Goal: Task Accomplishment & Management: Complete application form

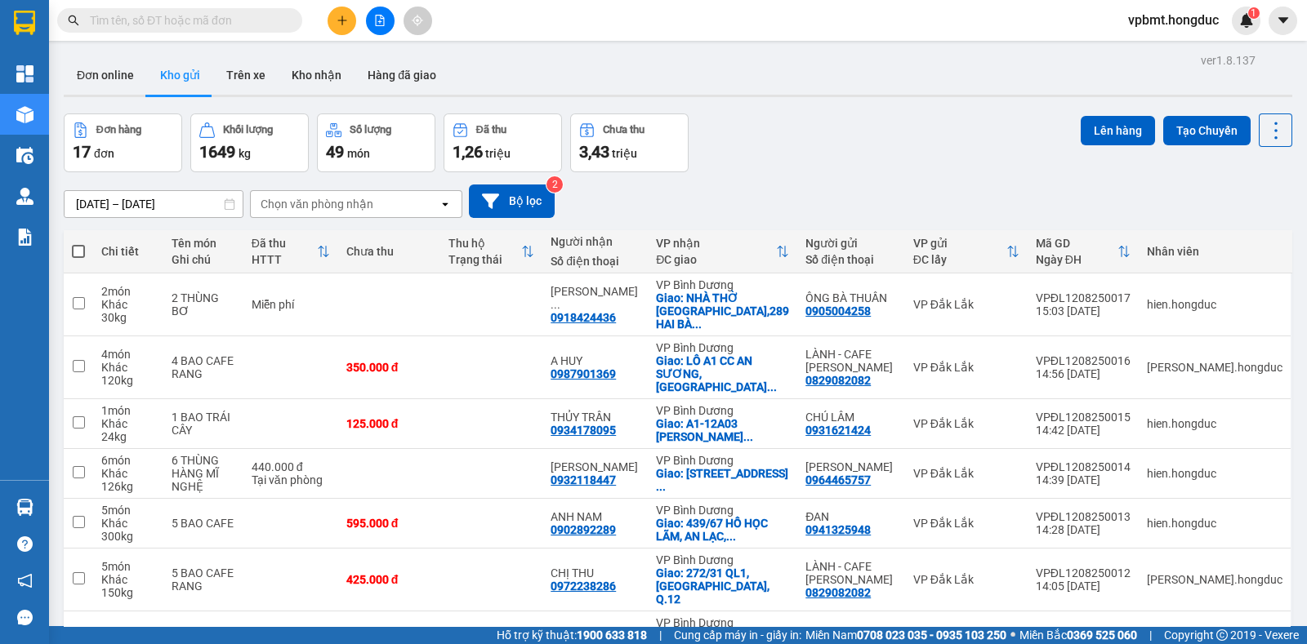
click at [343, 15] on icon "plus" at bounding box center [341, 20] width 11 height 11
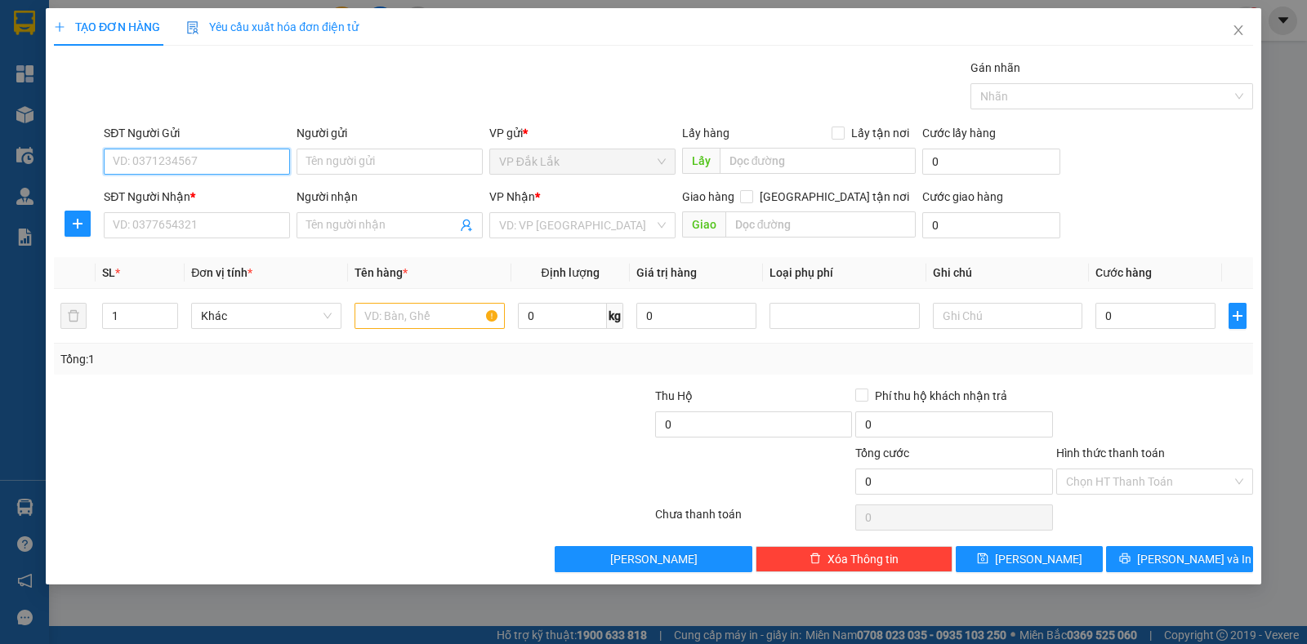
click at [196, 162] on input "SĐT Người Gửi" at bounding box center [197, 162] width 186 height 26
click at [213, 220] on input "SĐT Người Nhận *" at bounding box center [197, 225] width 186 height 26
click at [804, 226] on input "text" at bounding box center [820, 224] width 191 height 26
click at [831, 203] on label "Giao tận nơi" at bounding box center [828, 197] width 176 height 18
click at [751, 202] on input "Giao tận nơi" at bounding box center [745, 195] width 11 height 11
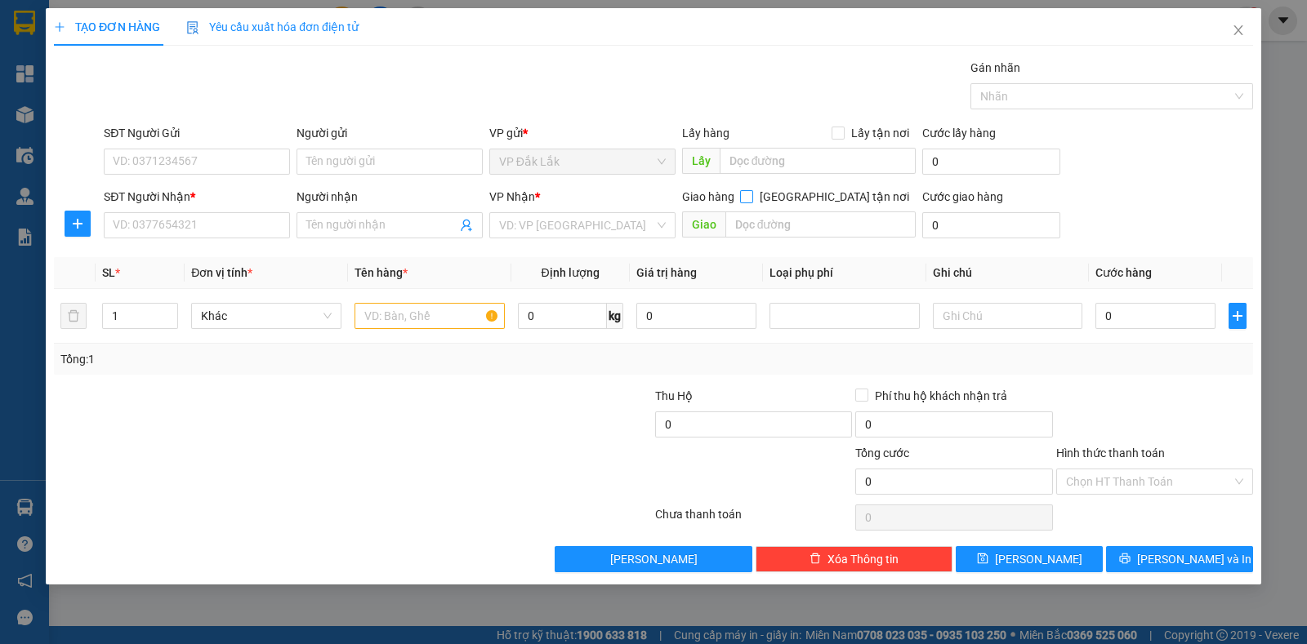
checkbox input "true"
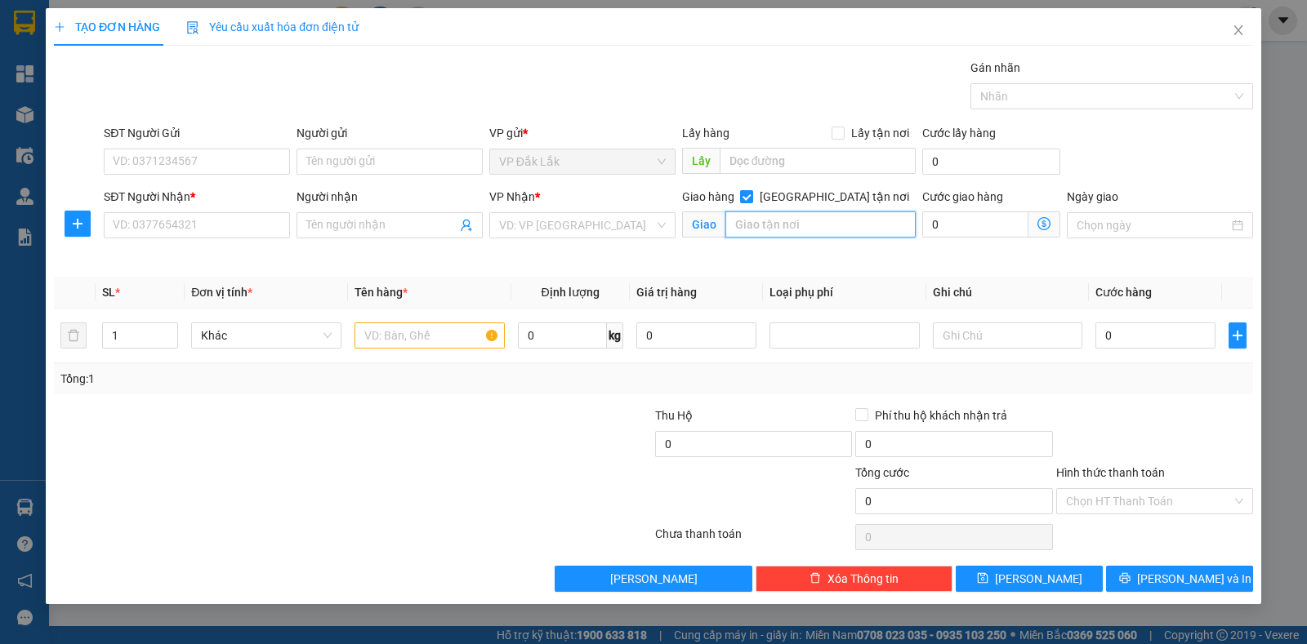
click at [825, 229] on input "text" at bounding box center [820, 224] width 191 height 26
type input "c"
type input "CHUNG CƯ THE MANSION 13E NGUYỄN VĂN LINH XÃ PHONG PHÚ, BÌNH CHÁNH"
click at [551, 336] on input "0" at bounding box center [562, 336] width 89 height 26
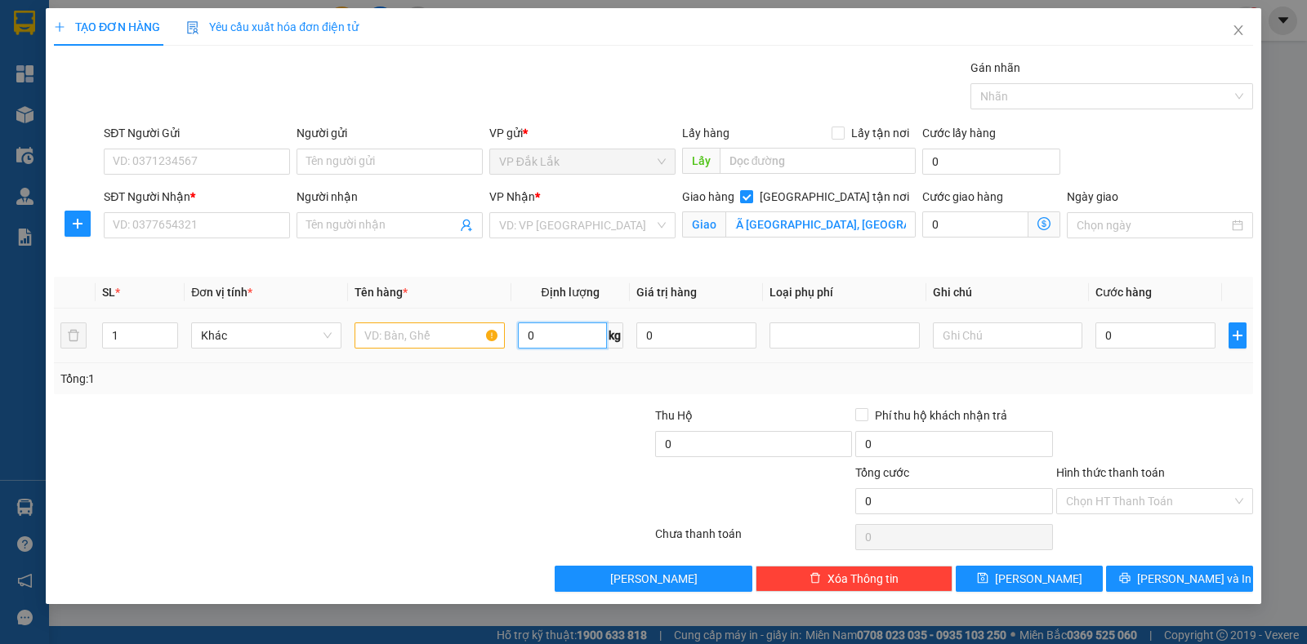
scroll to position [0, 0]
type input "14"
click at [413, 343] on input "text" at bounding box center [429, 336] width 150 height 26
type input "1 THÙNG ĐÔNG LẠNH"
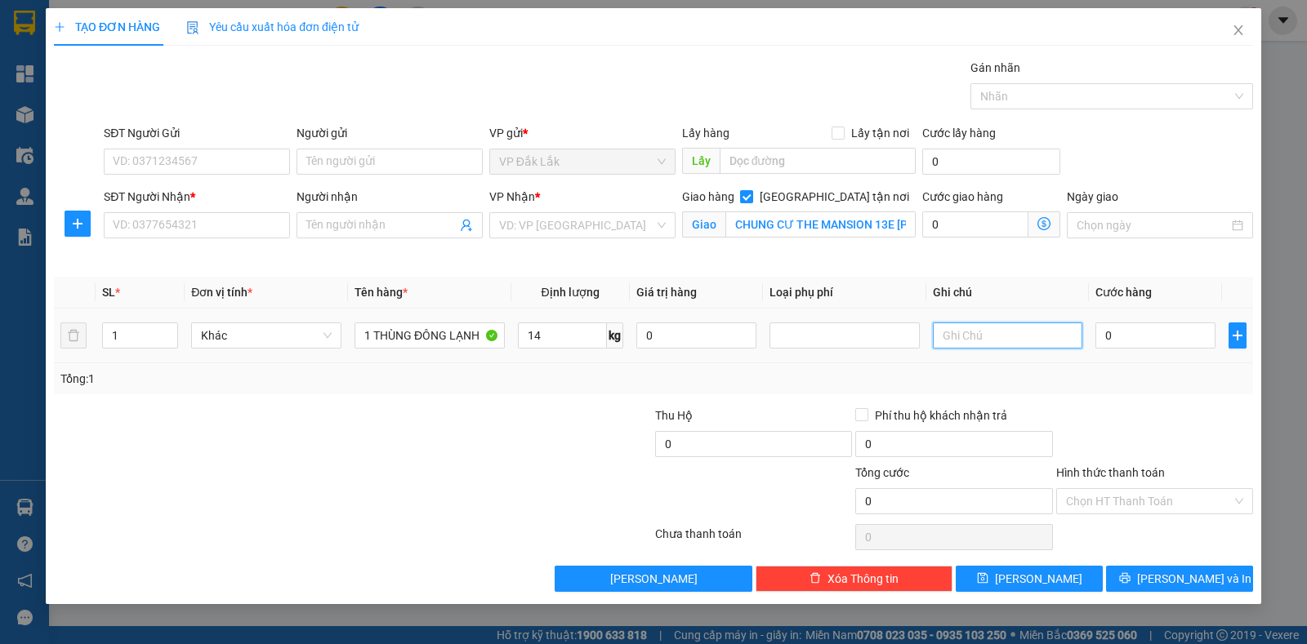
click at [955, 336] on input "text" at bounding box center [1008, 336] width 150 height 26
type input "D"
type input "Đ"
click at [283, 225] on input "SĐT Người Nhận *" at bounding box center [197, 225] width 186 height 26
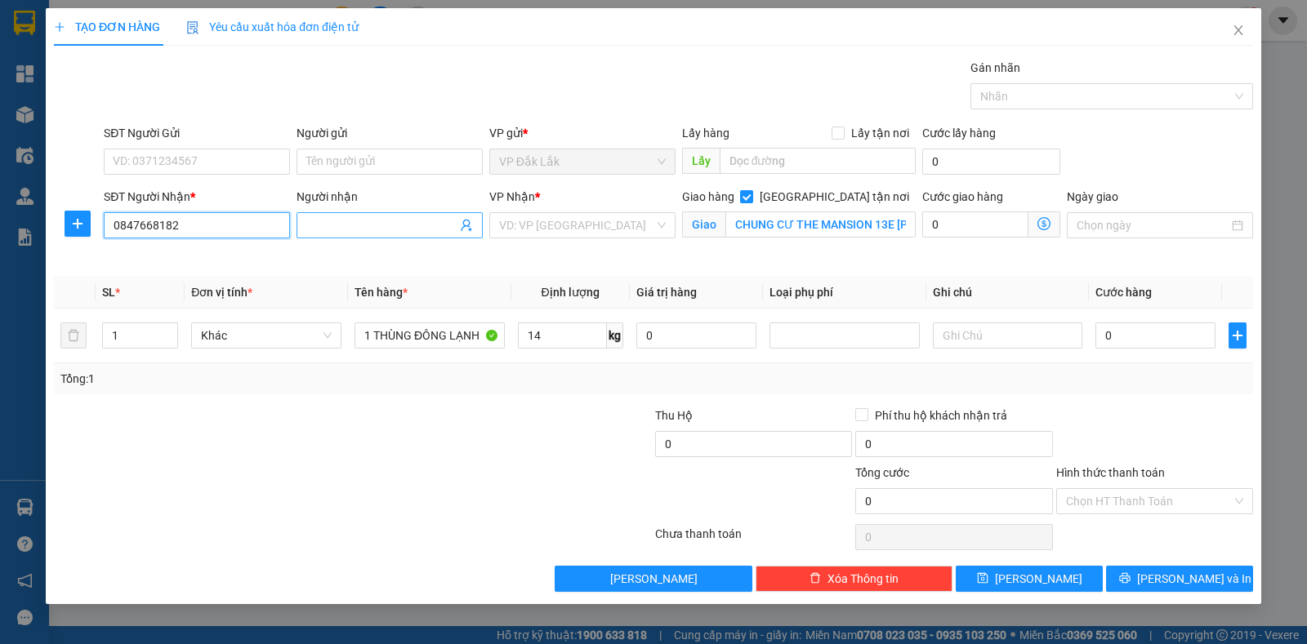
type input "0847668182"
click at [354, 227] on input "Người nhận" at bounding box center [381, 225] width 150 height 18
type input "EM CÁT LỢI"
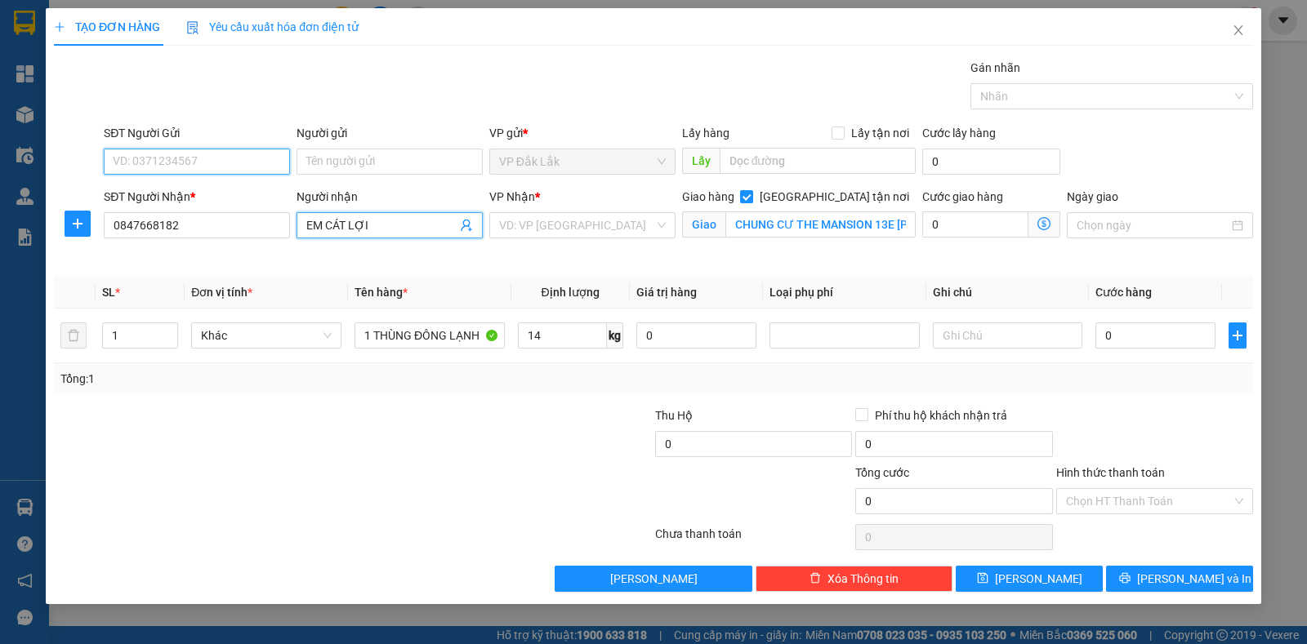
click at [155, 154] on input "SĐT Người Gửi" at bounding box center [197, 162] width 186 height 26
type input "0933267517"
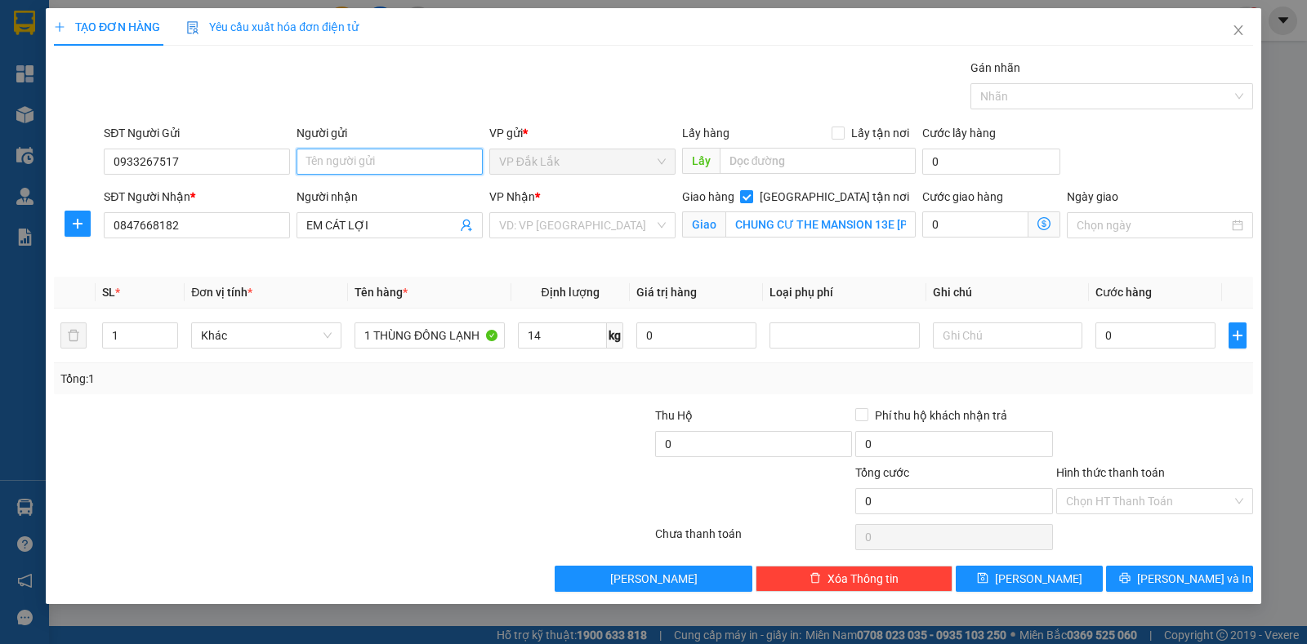
click at [330, 167] on input "Người gửi" at bounding box center [389, 162] width 186 height 26
type input "N"
type input "CHỊ NHƯ Ý"
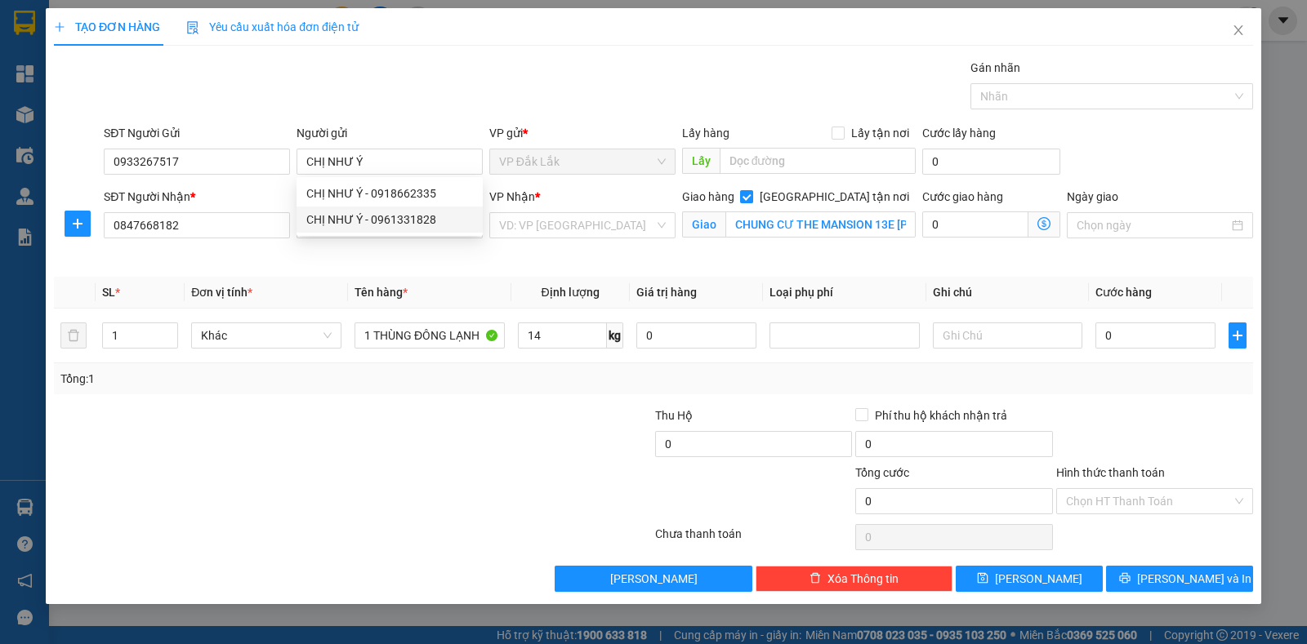
click at [345, 263] on div "Người nhận EM CÁT LỢI" at bounding box center [389, 226] width 193 height 77
click at [325, 226] on input "EM CÁT LỢI" at bounding box center [381, 225] width 150 height 18
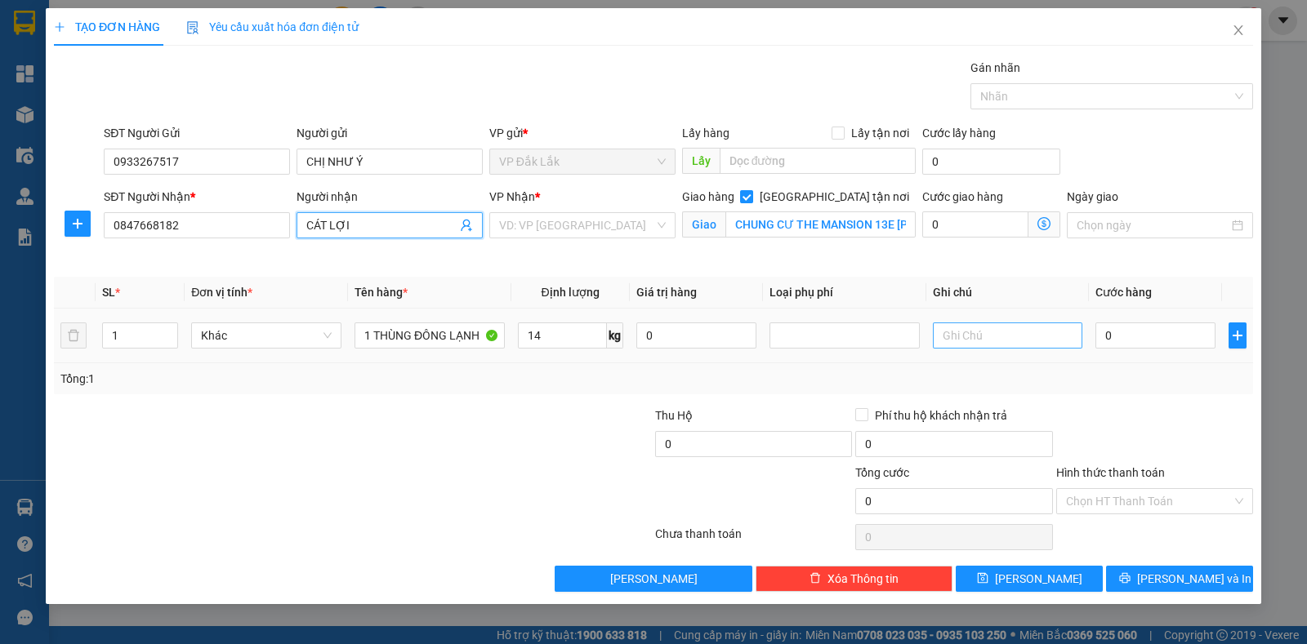
type input "CÁT LỢI"
click at [1057, 343] on input "text" at bounding box center [1008, 336] width 150 height 26
type input "S"
type input "GIAO SỚM GIÚP E Ạ"
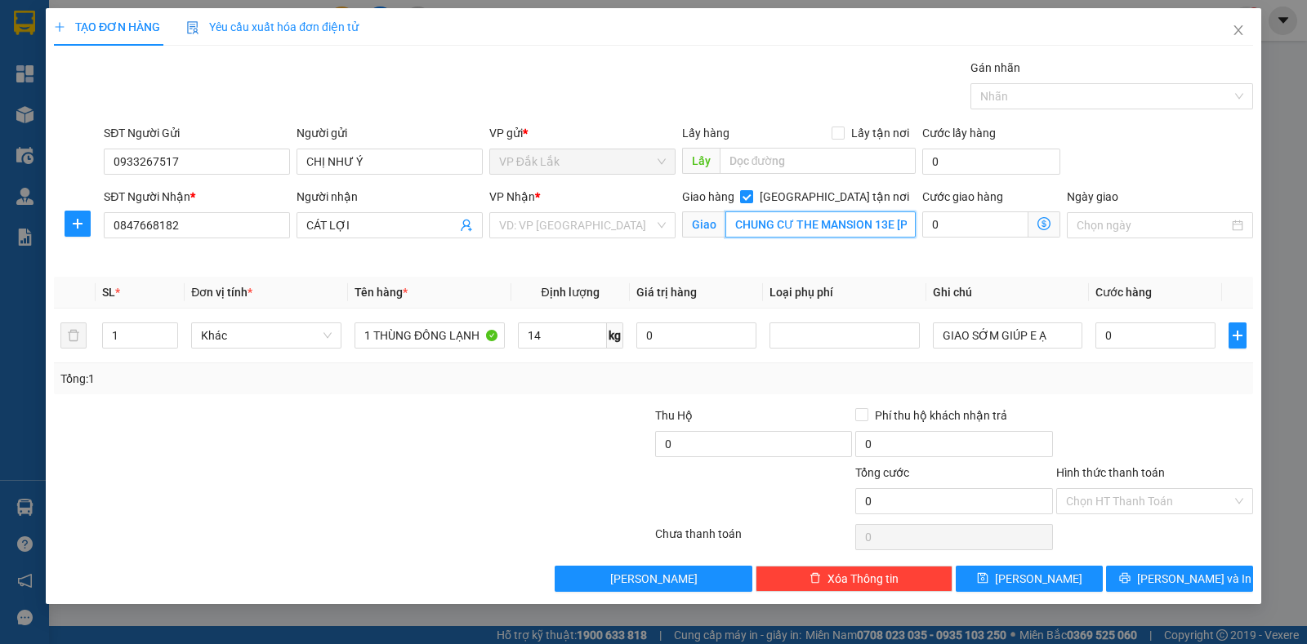
click at [881, 220] on input "CHUNG CƯ THE MANSION 13E NGUYỄN VĂN LINH XÃ PHONG PHÚ, BÌNH CHÁNH" at bounding box center [820, 224] width 191 height 26
click at [991, 154] on input "0" at bounding box center [991, 162] width 138 height 26
click at [980, 217] on input "0" at bounding box center [975, 224] width 106 height 26
type input "1"
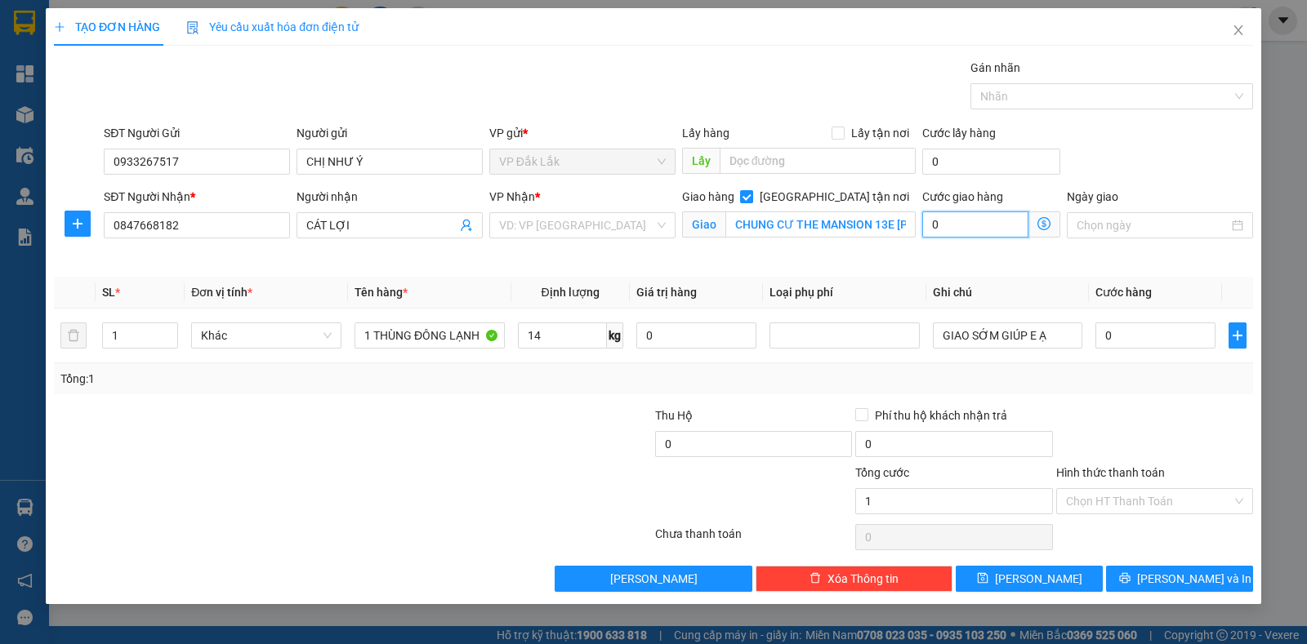
type input "1"
type input "15"
type input "150"
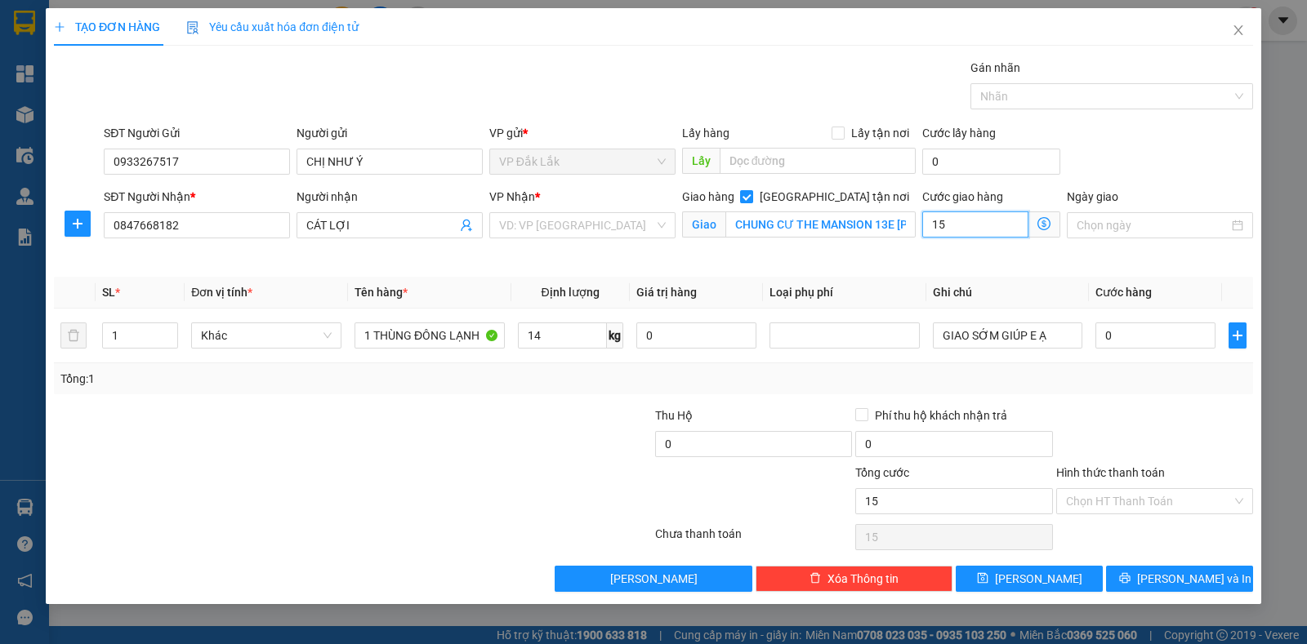
type input "150"
type input "1.500"
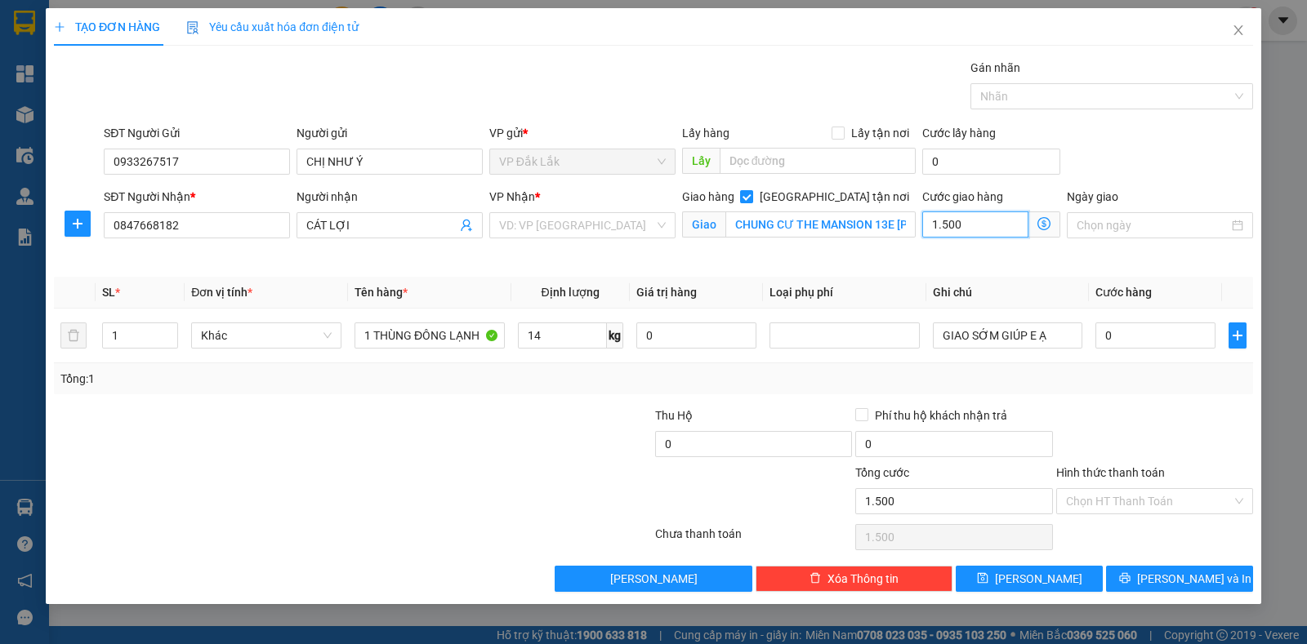
type input "15.000"
type input "150.000"
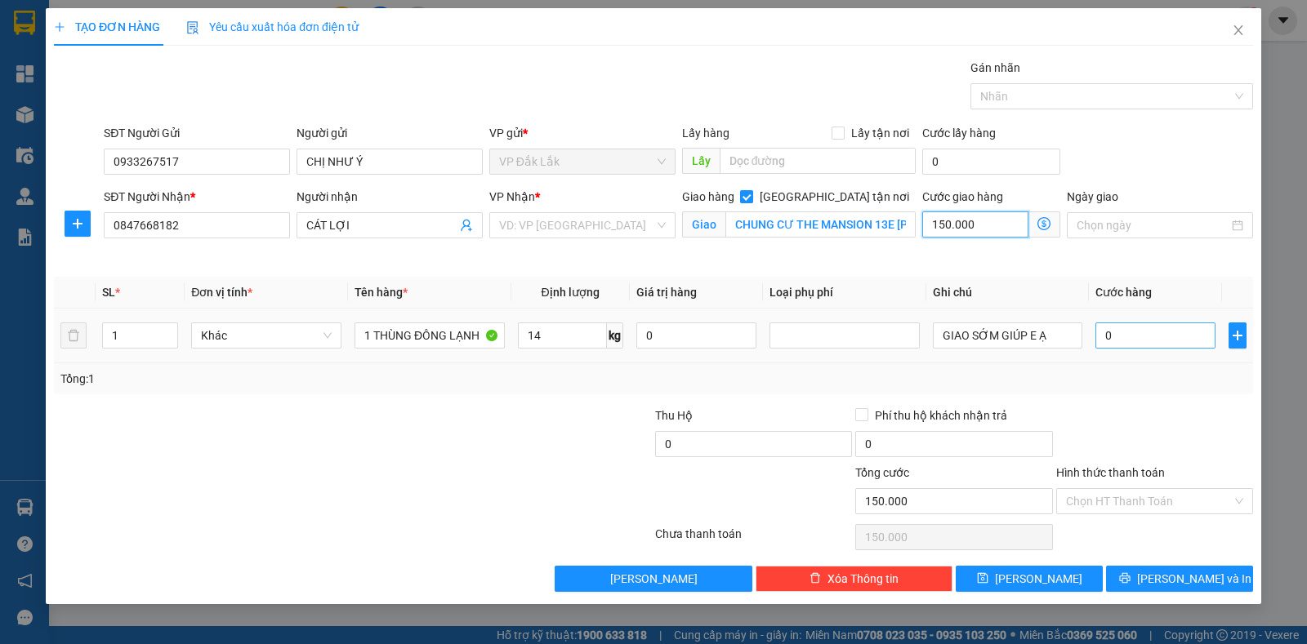
type input "150.000"
click at [1191, 330] on input "0" at bounding box center [1155, 336] width 120 height 26
type input "1"
type input "150.001"
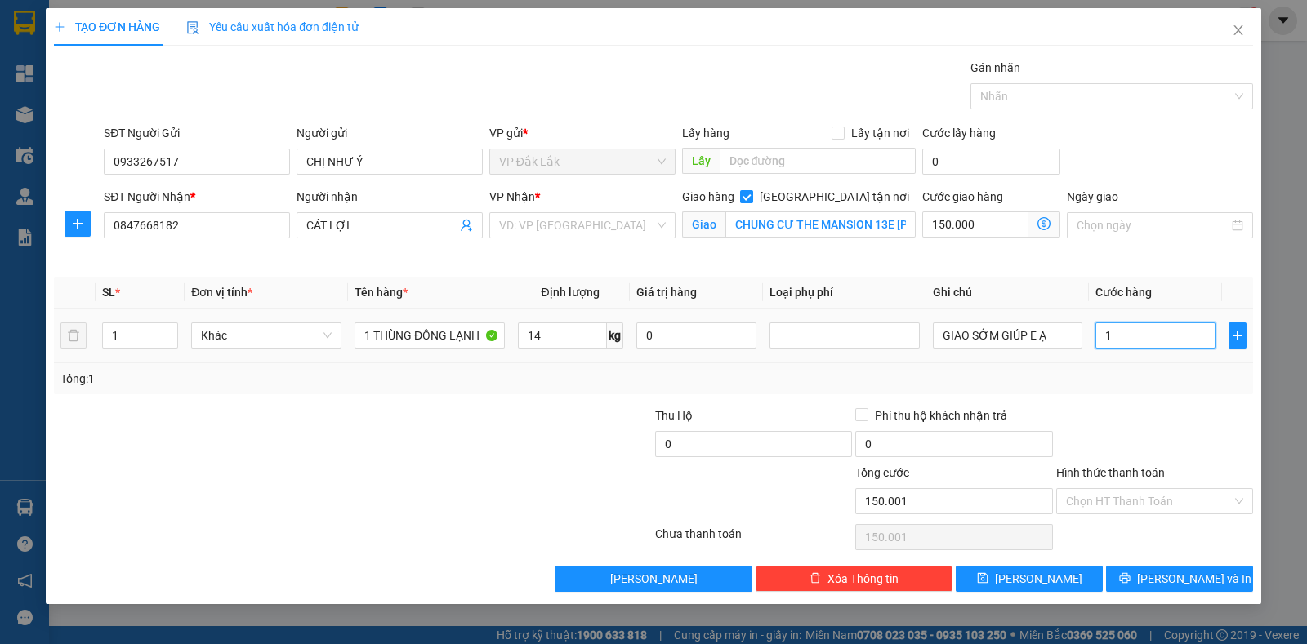
type input "0"
type input "150.000"
type input "04"
type input "150.004"
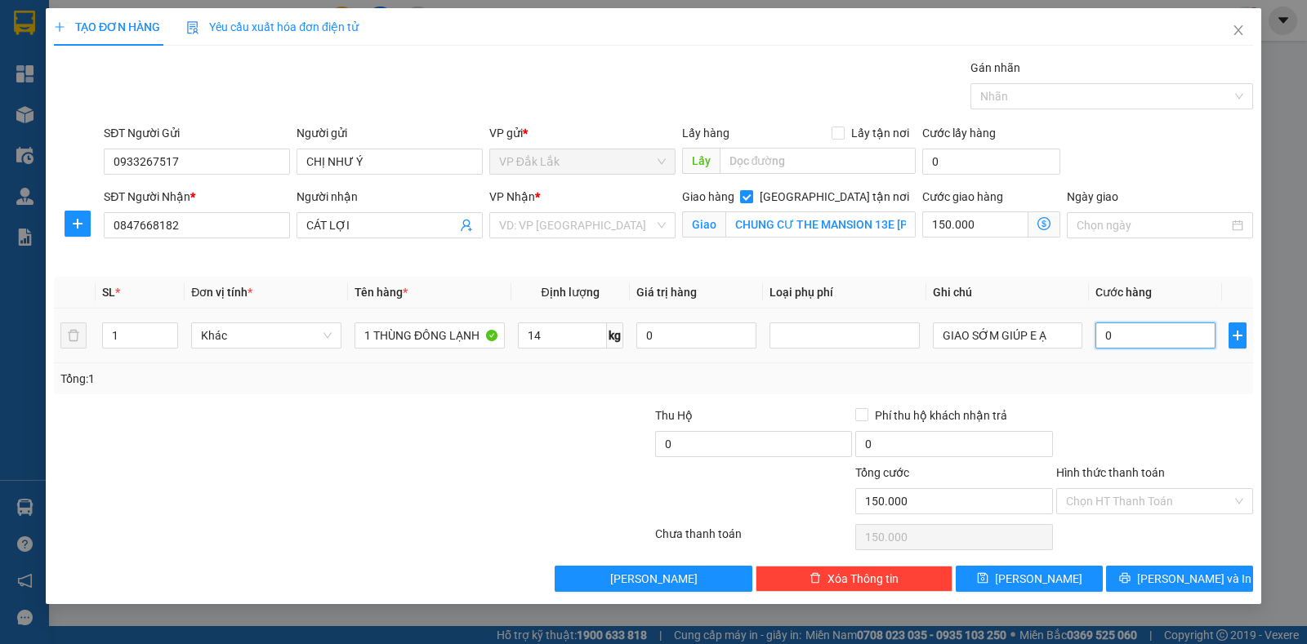
type input "150.004"
type input "049"
type input "150.049"
type input "04"
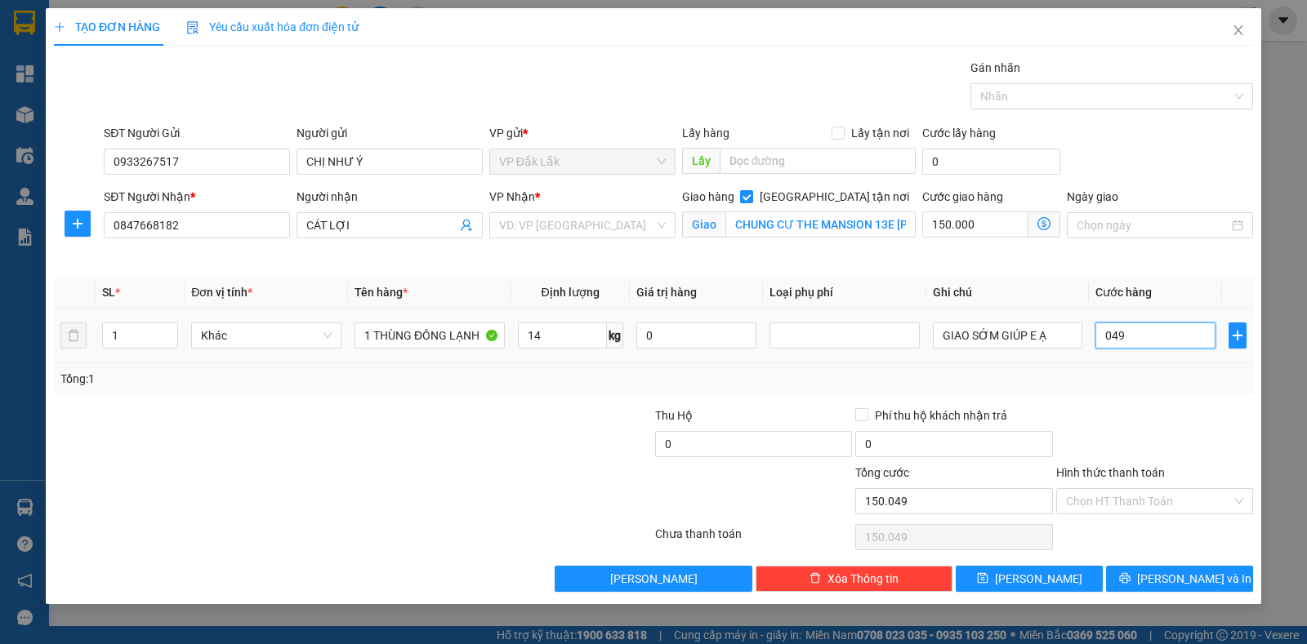
type input "150.004"
type input "0"
type input "150.000"
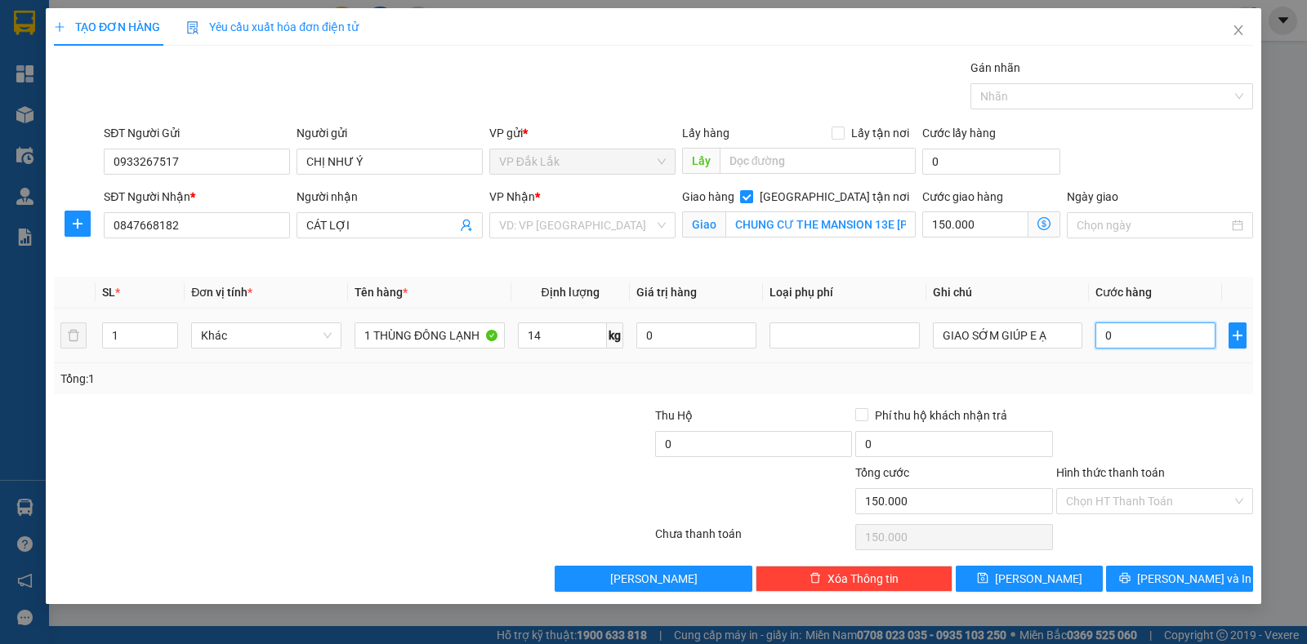
type input "04"
type input "150.004"
type input "040"
type input "150.040"
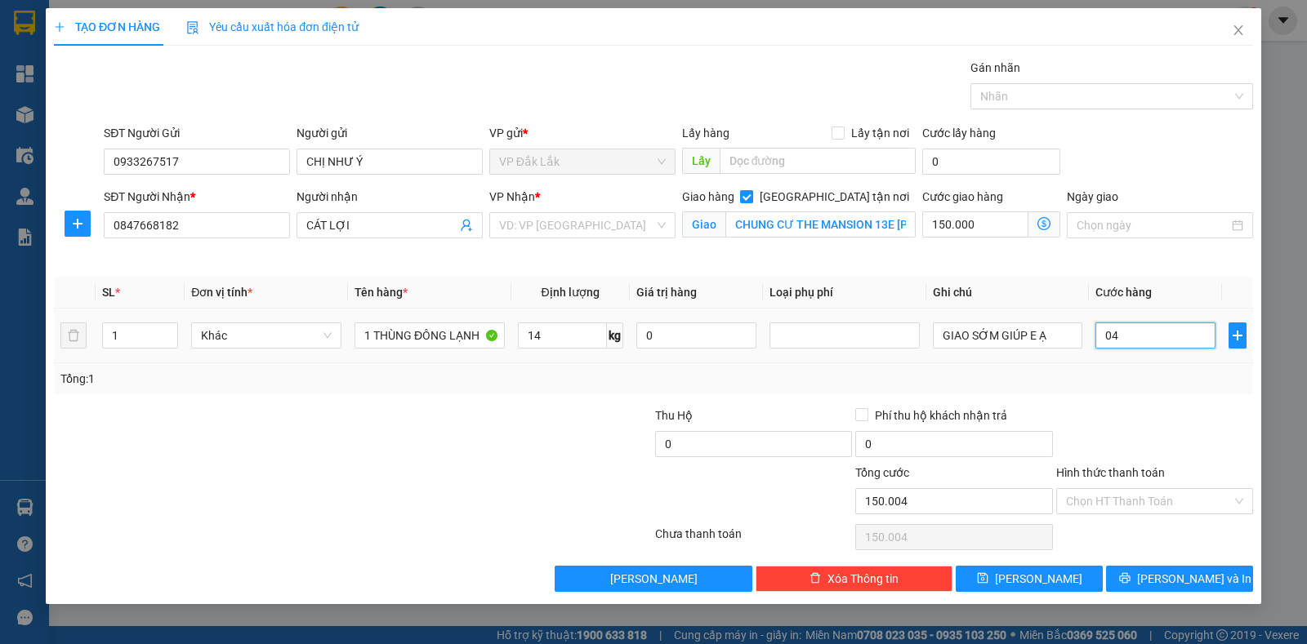
type input "150.040"
type input "0.400"
type input "150.400"
type input "04.000"
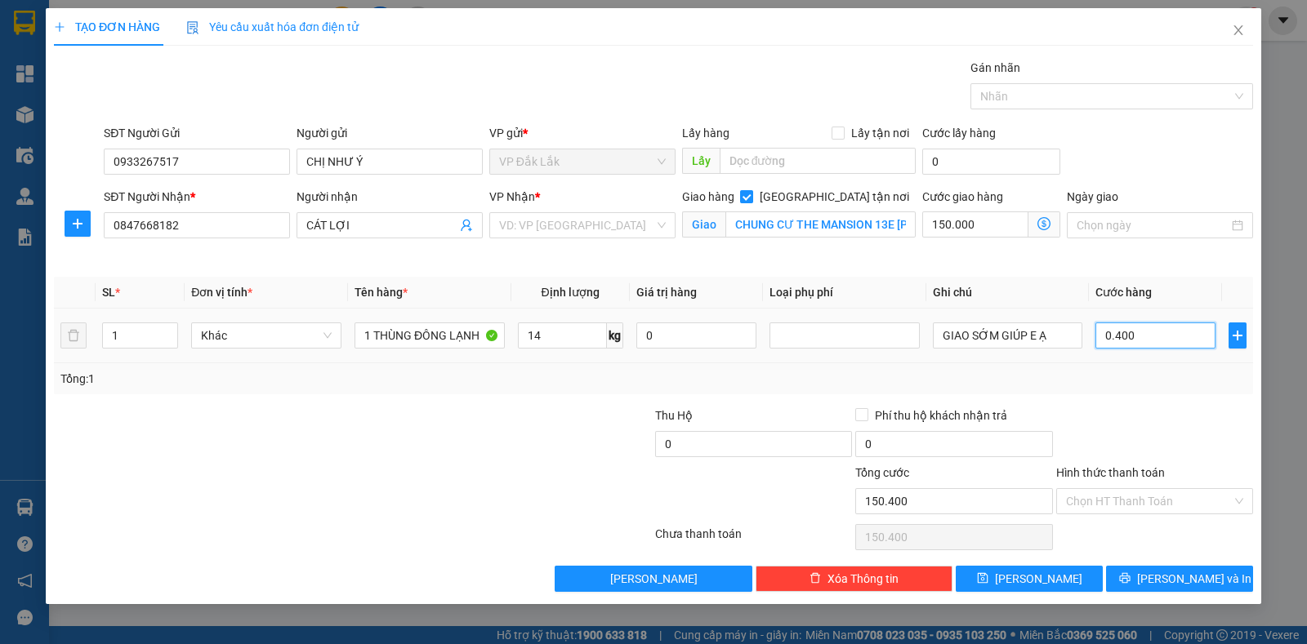
type input "154.000"
type input "040.000"
type input "190.000"
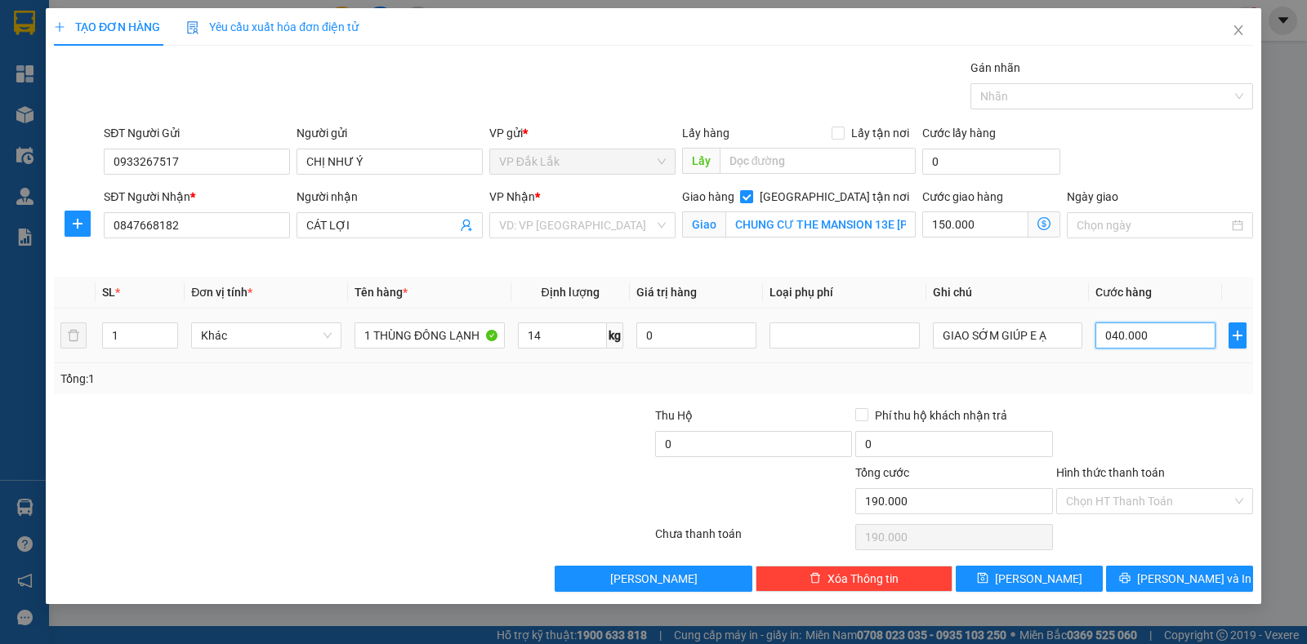
type input "04.000"
type input "154.000"
type input "0.400"
type input "150.400"
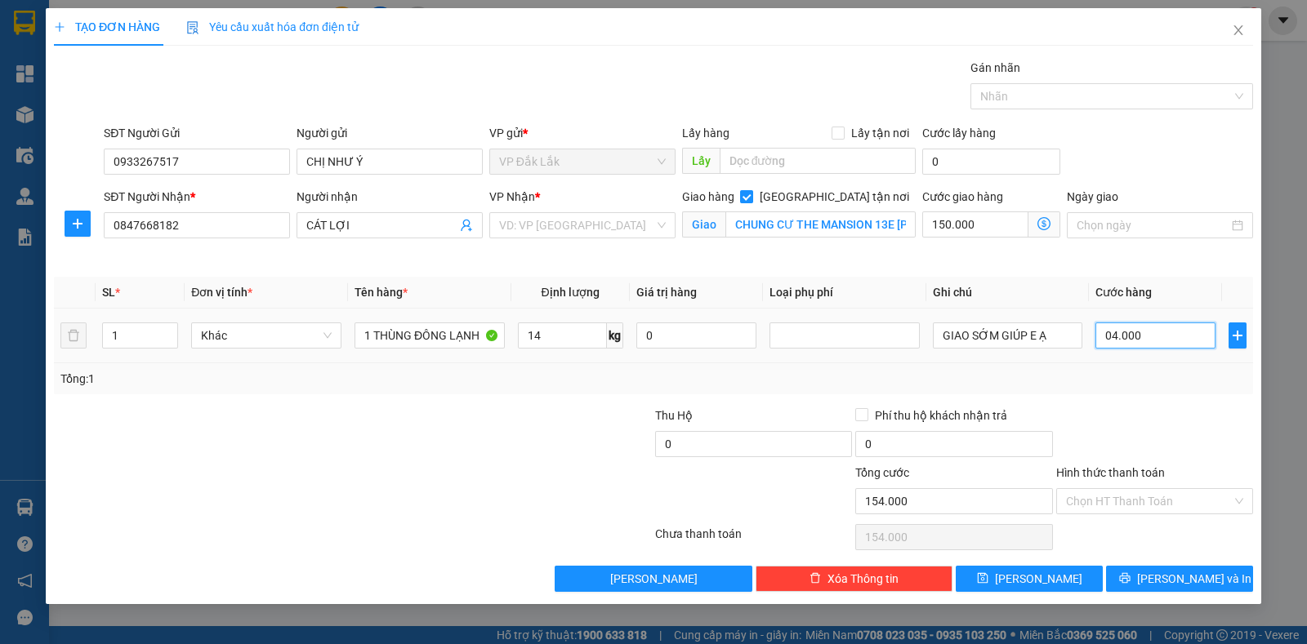
type input "150.400"
type input "040"
type input "150.040"
type input "04"
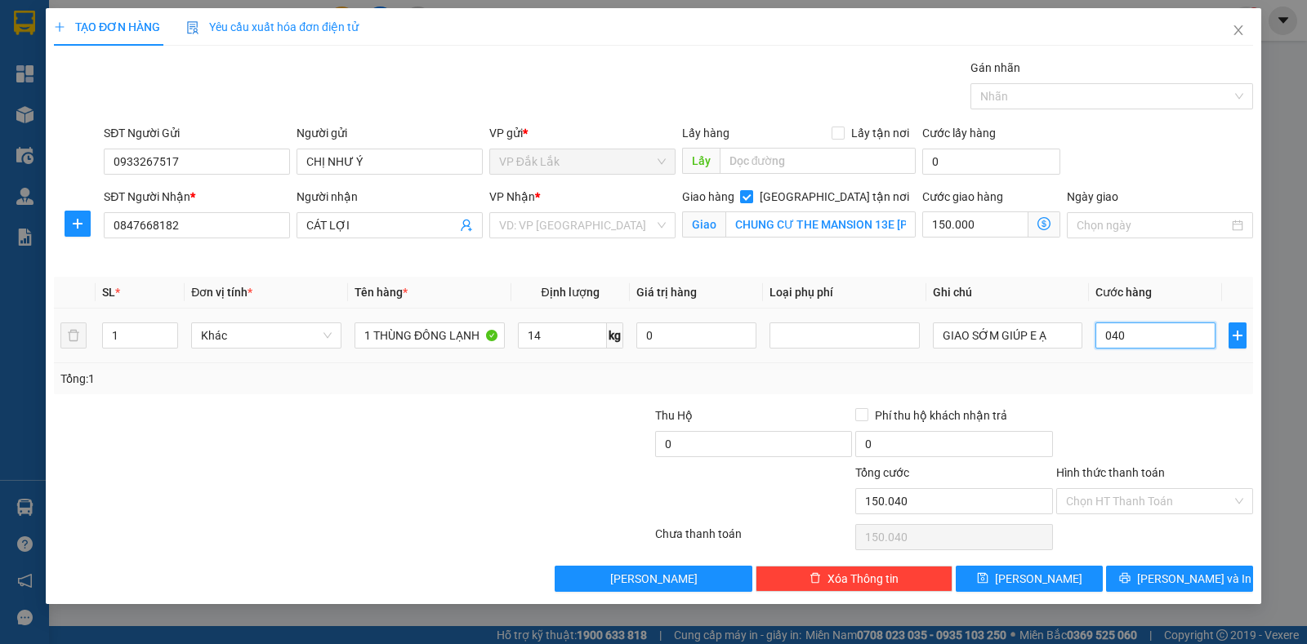
type input "150.004"
type input "0"
type input "150.000"
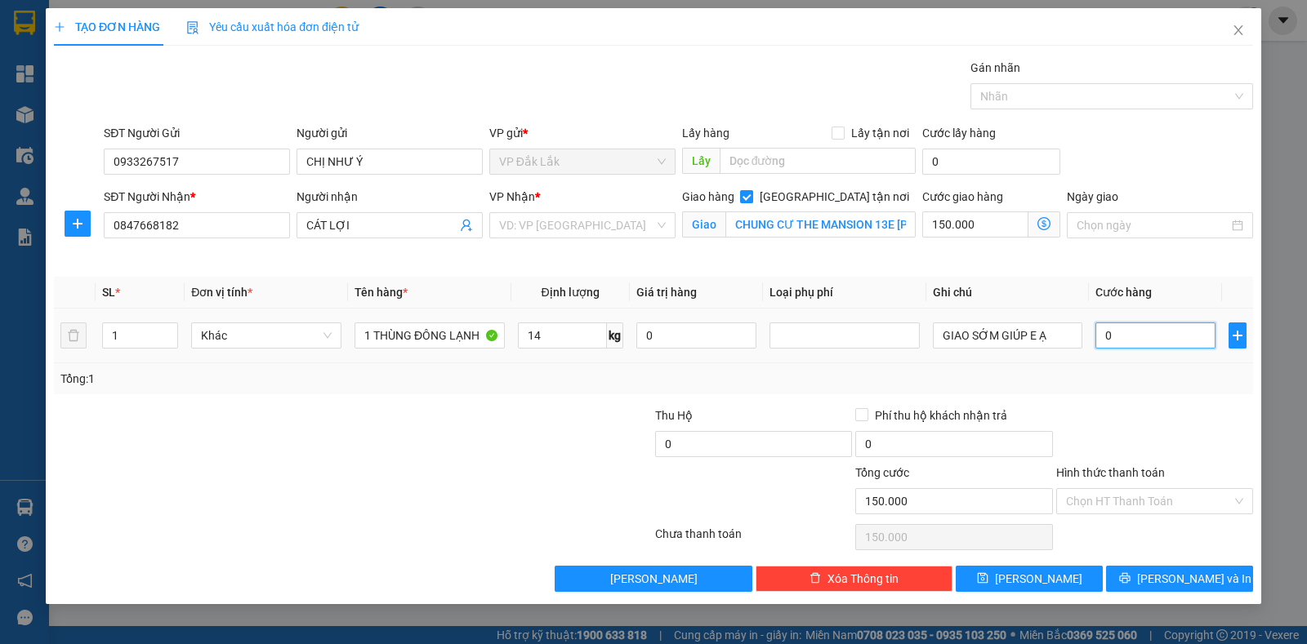
drag, startPoint x: 1135, startPoint y: 334, endPoint x: 1094, endPoint y: 335, distance: 40.8
click at [1095, 335] on input "0" at bounding box center [1155, 336] width 120 height 26
type input "4"
type input "150.004"
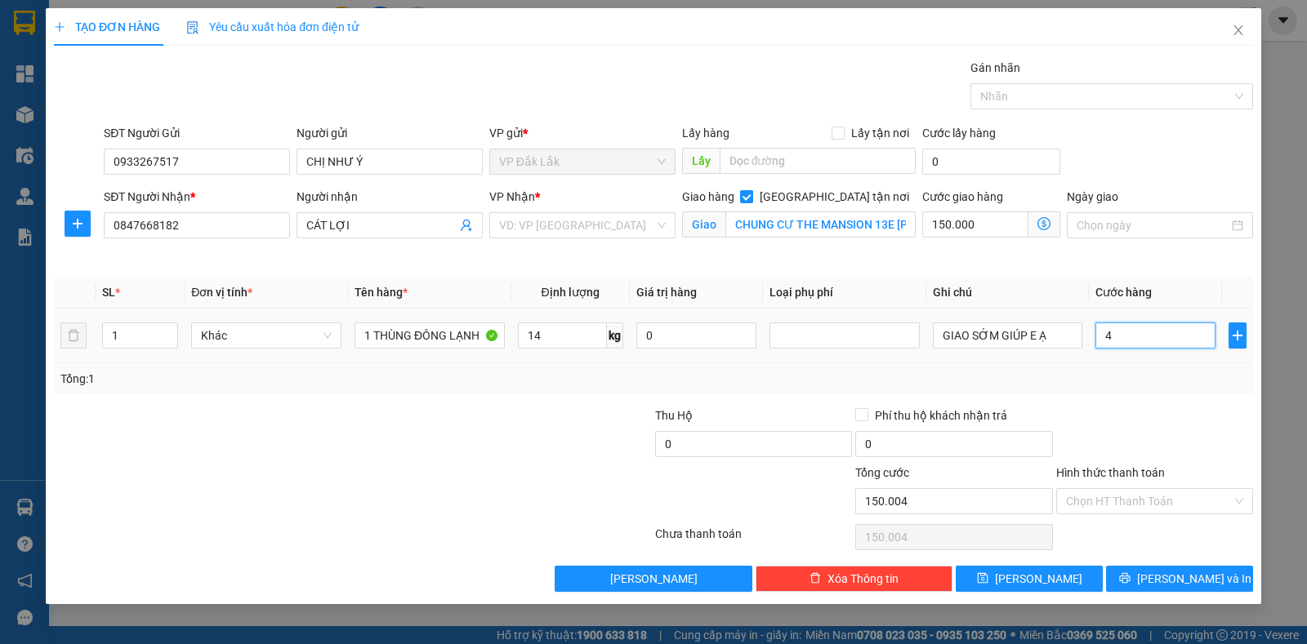
type input "40"
type input "150.040"
type input "400"
type input "150.400"
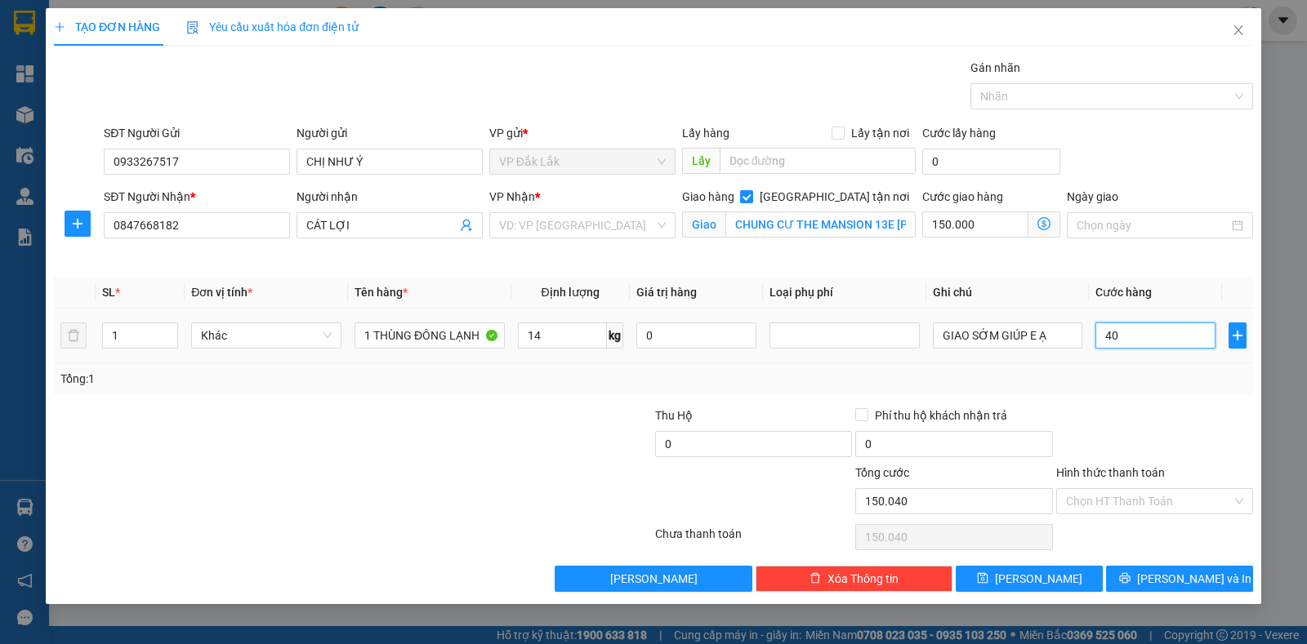
type input "150.400"
type input "4.000"
type input "154.000"
type input "40.000"
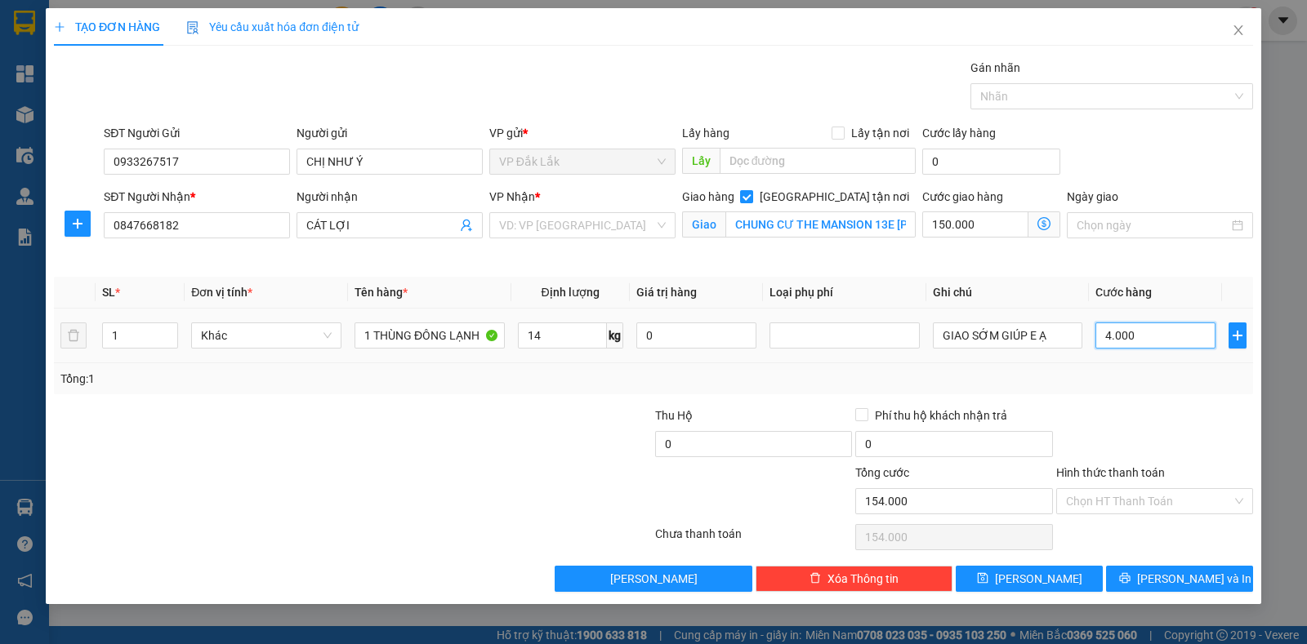
type input "190.000"
type input "40.000"
click at [1169, 494] on input "Hình thức thanh toán" at bounding box center [1149, 501] width 166 height 24
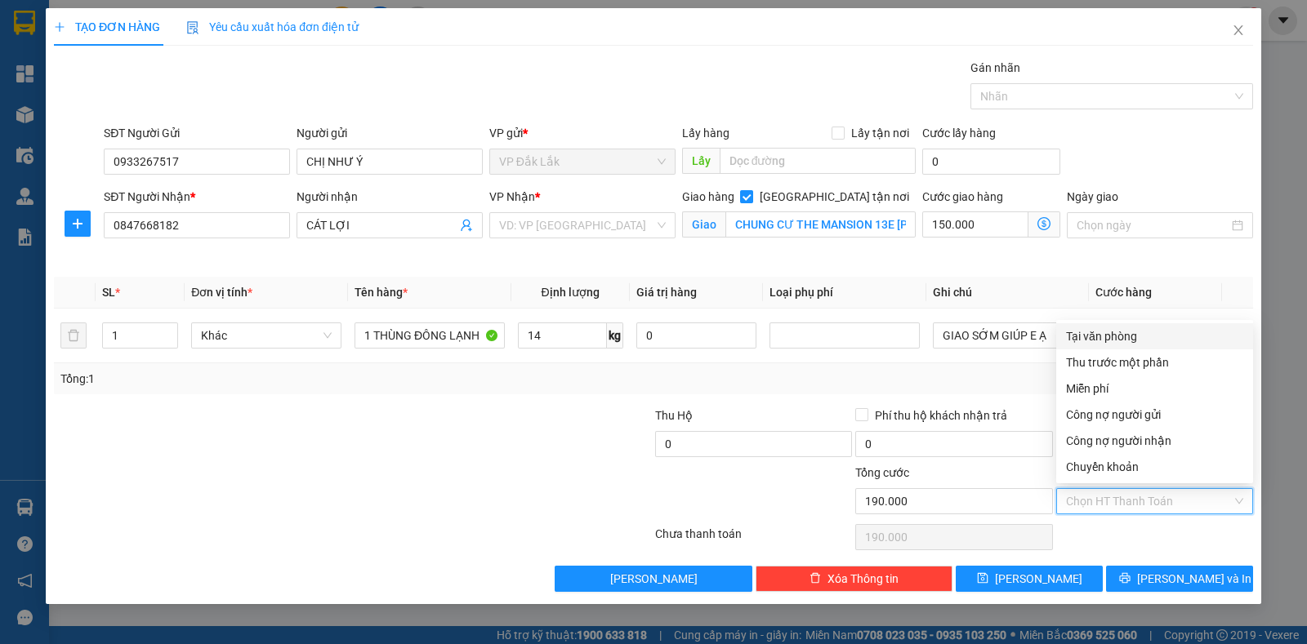
click at [1131, 347] on div "Tại văn phòng" at bounding box center [1154, 336] width 197 height 26
type input "0"
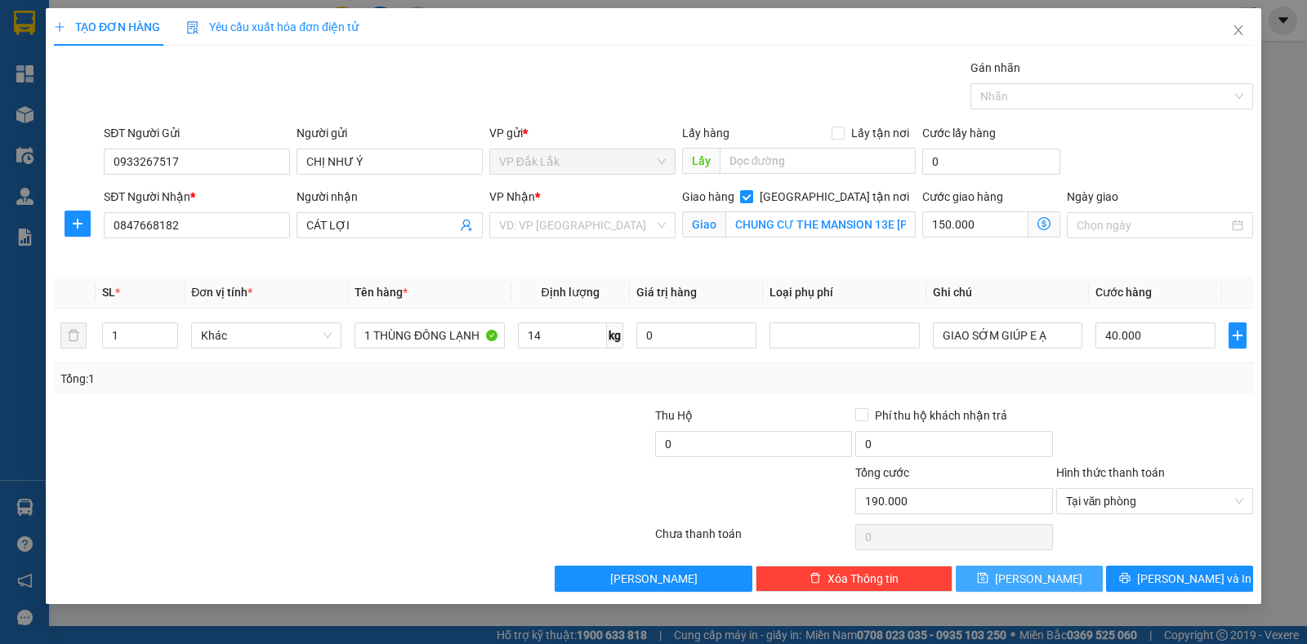
click at [1045, 572] on span "Lưu" at bounding box center [1038, 579] width 87 height 18
click at [576, 221] on input "search" at bounding box center [576, 225] width 155 height 24
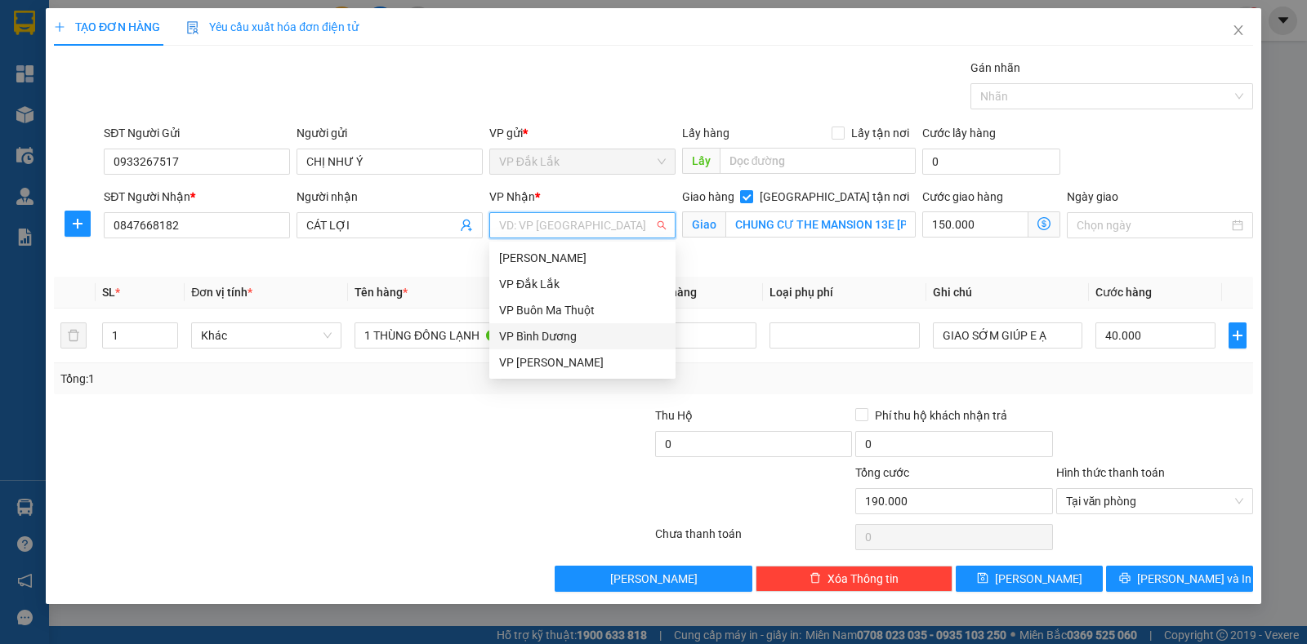
click at [573, 334] on div "VP Bình Dương" at bounding box center [582, 336] width 167 height 18
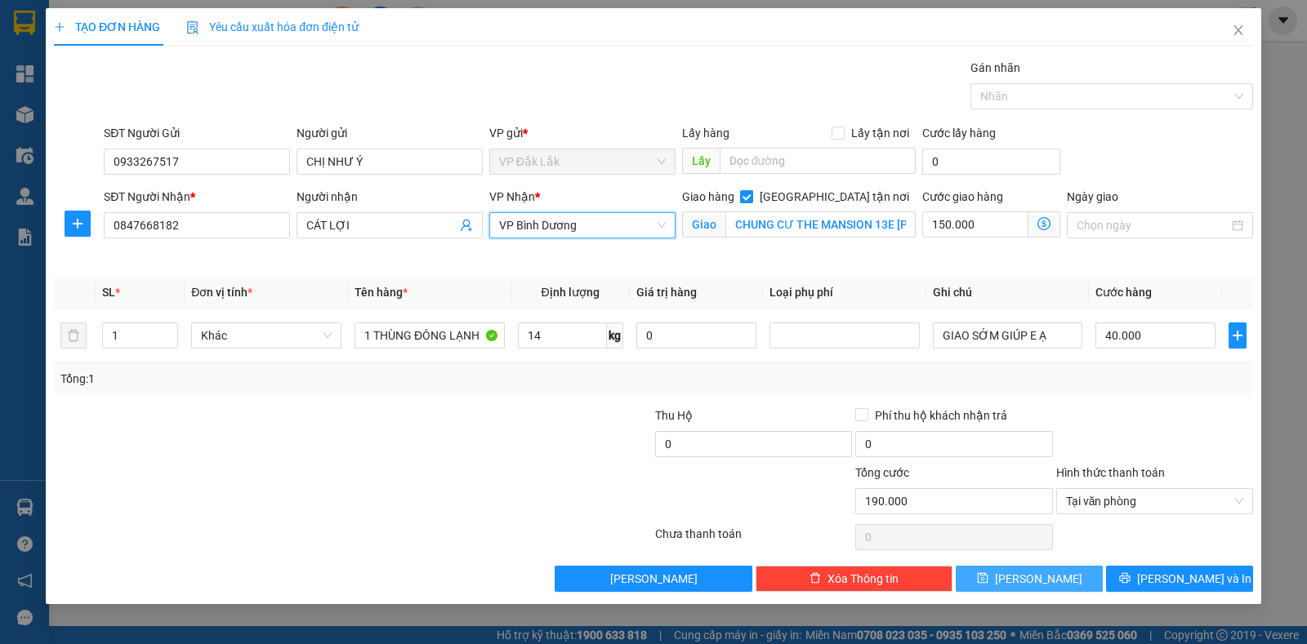
click at [1043, 575] on span "Lưu" at bounding box center [1038, 579] width 87 height 18
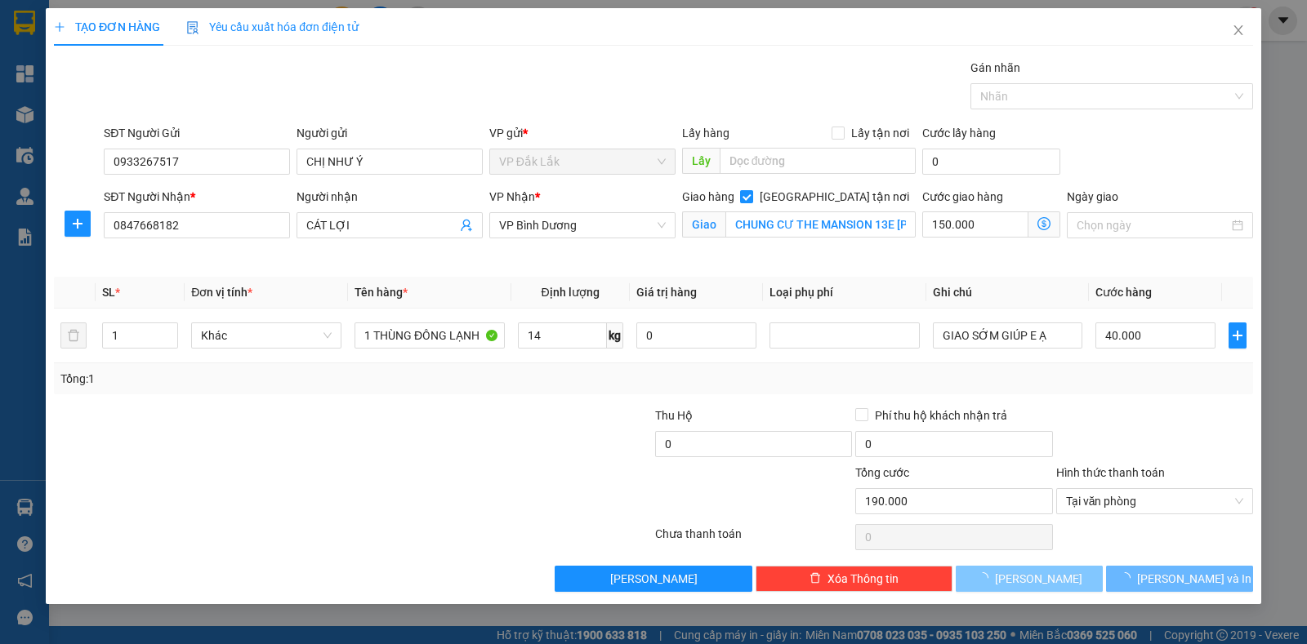
checkbox input "false"
type input "0"
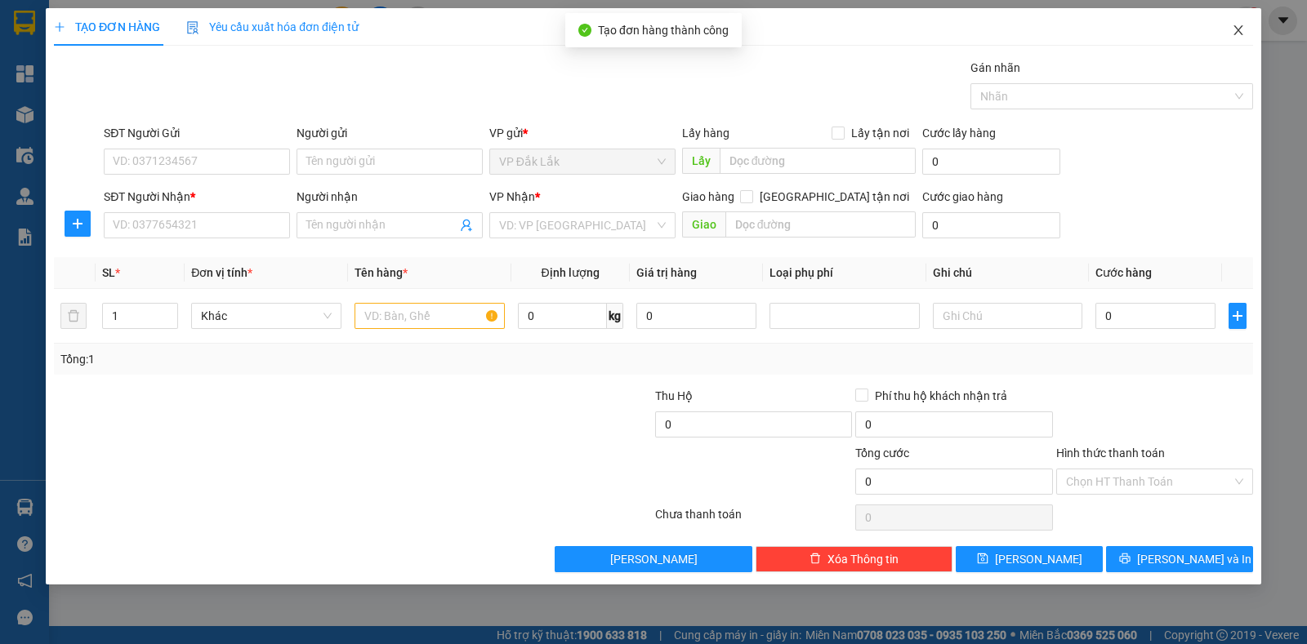
click at [1240, 27] on icon "close" at bounding box center [1237, 30] width 13 height 13
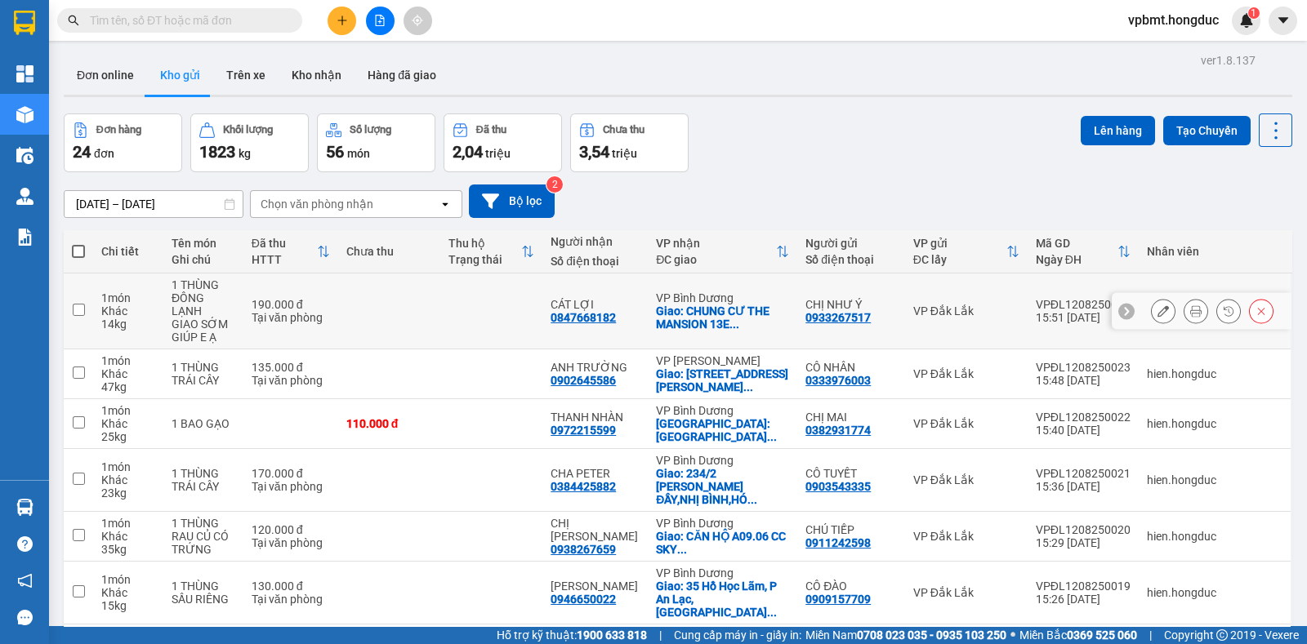
click at [1191, 305] on div at bounding box center [1195, 311] width 24 height 24
click at [1190, 305] on icon at bounding box center [1195, 310] width 11 height 11
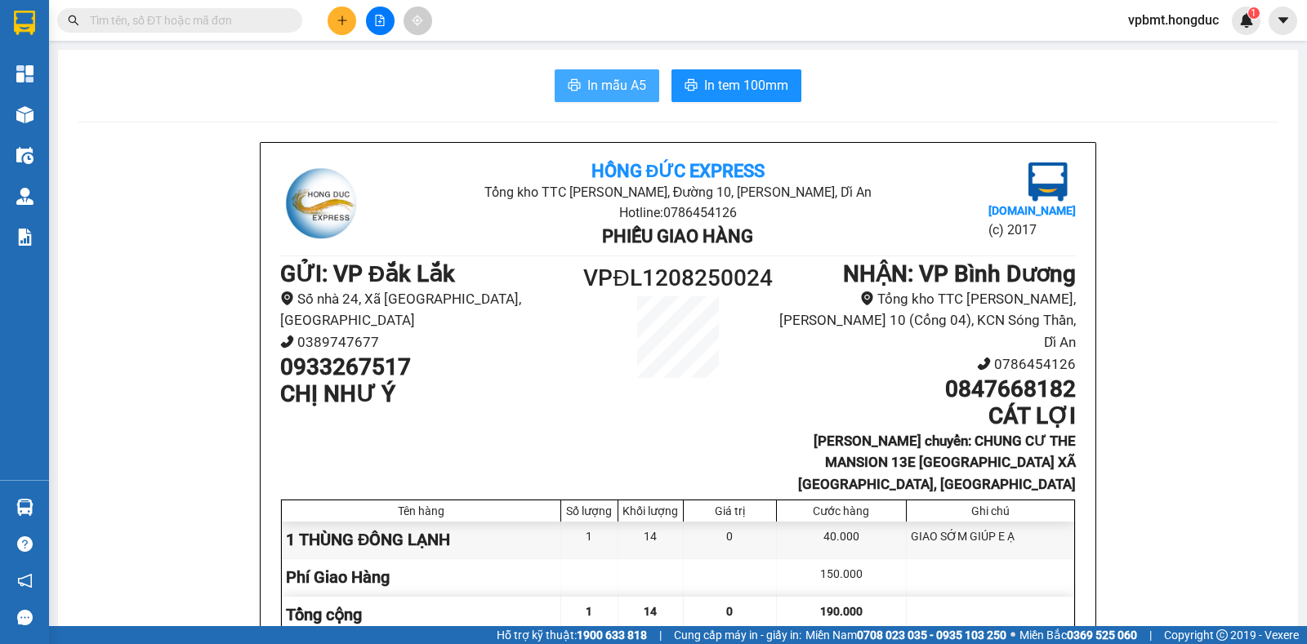
click at [616, 78] on span "In mẫu A5" at bounding box center [616, 85] width 59 height 20
click at [744, 93] on span "In tem 100mm" at bounding box center [746, 85] width 84 height 20
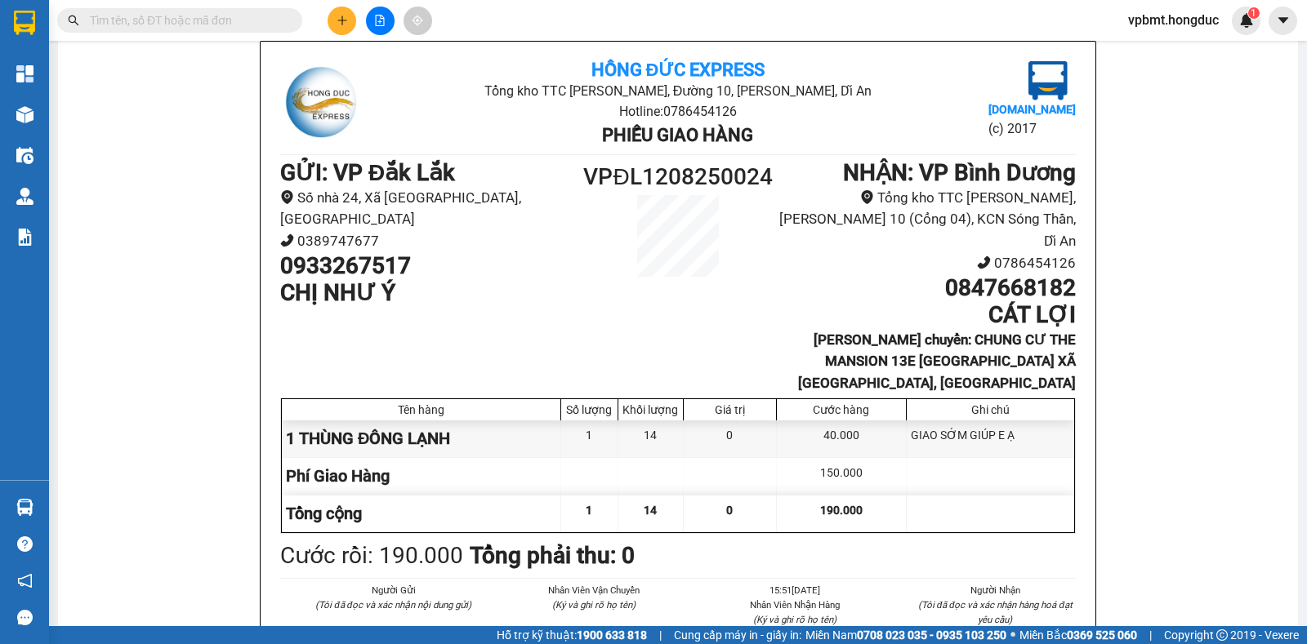
scroll to position [72, 0]
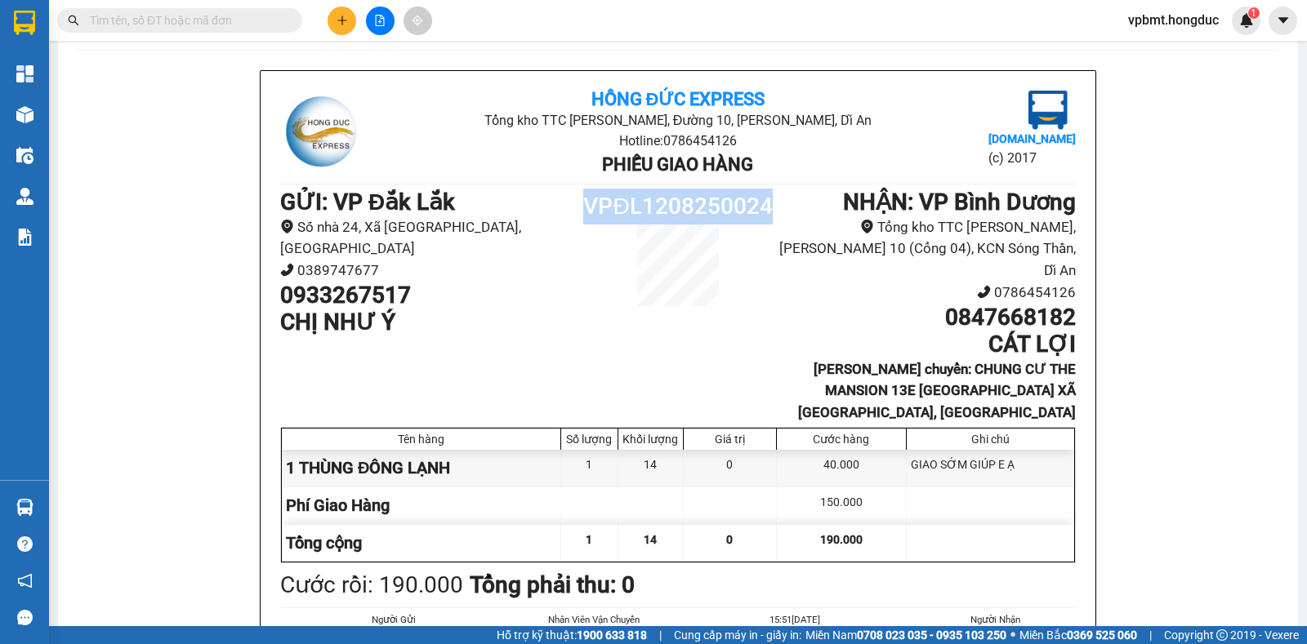
drag, startPoint x: 578, startPoint y: 195, endPoint x: 762, endPoint y: 209, distance: 184.3
click at [762, 209] on h1 "VPĐL1208250024" at bounding box center [677, 207] width 199 height 36
copy h1 "VPĐL1208250024"
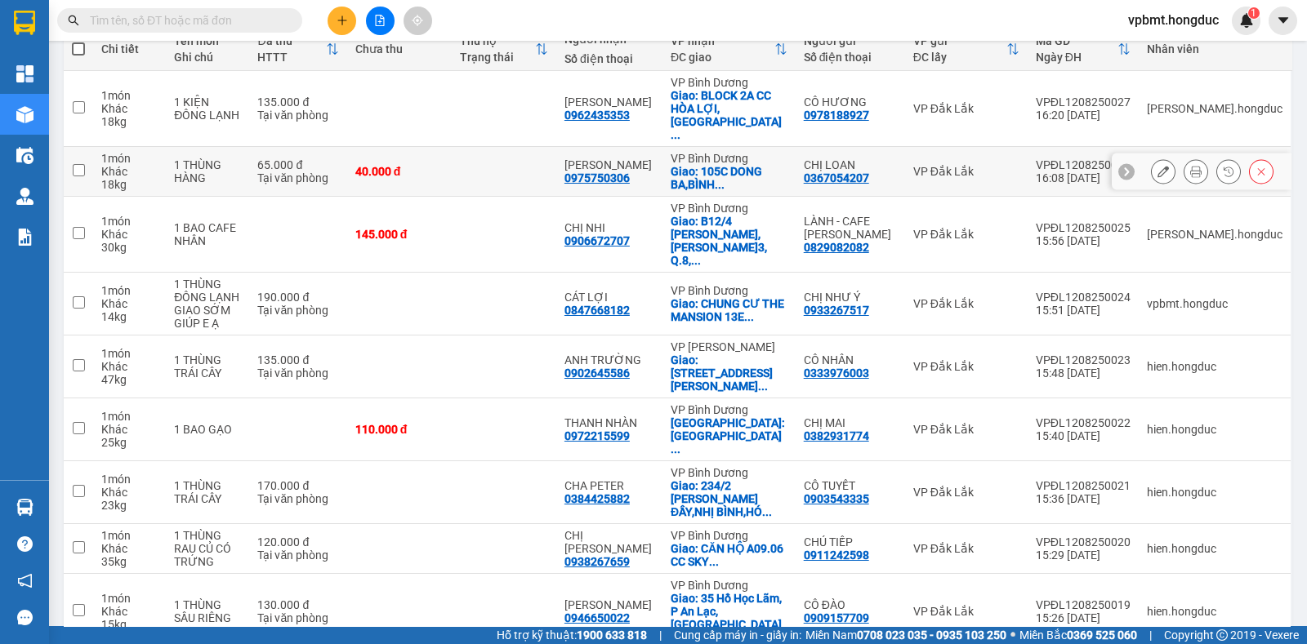
scroll to position [203, 0]
